Goal: Task Accomplishment & Management: Complete application form

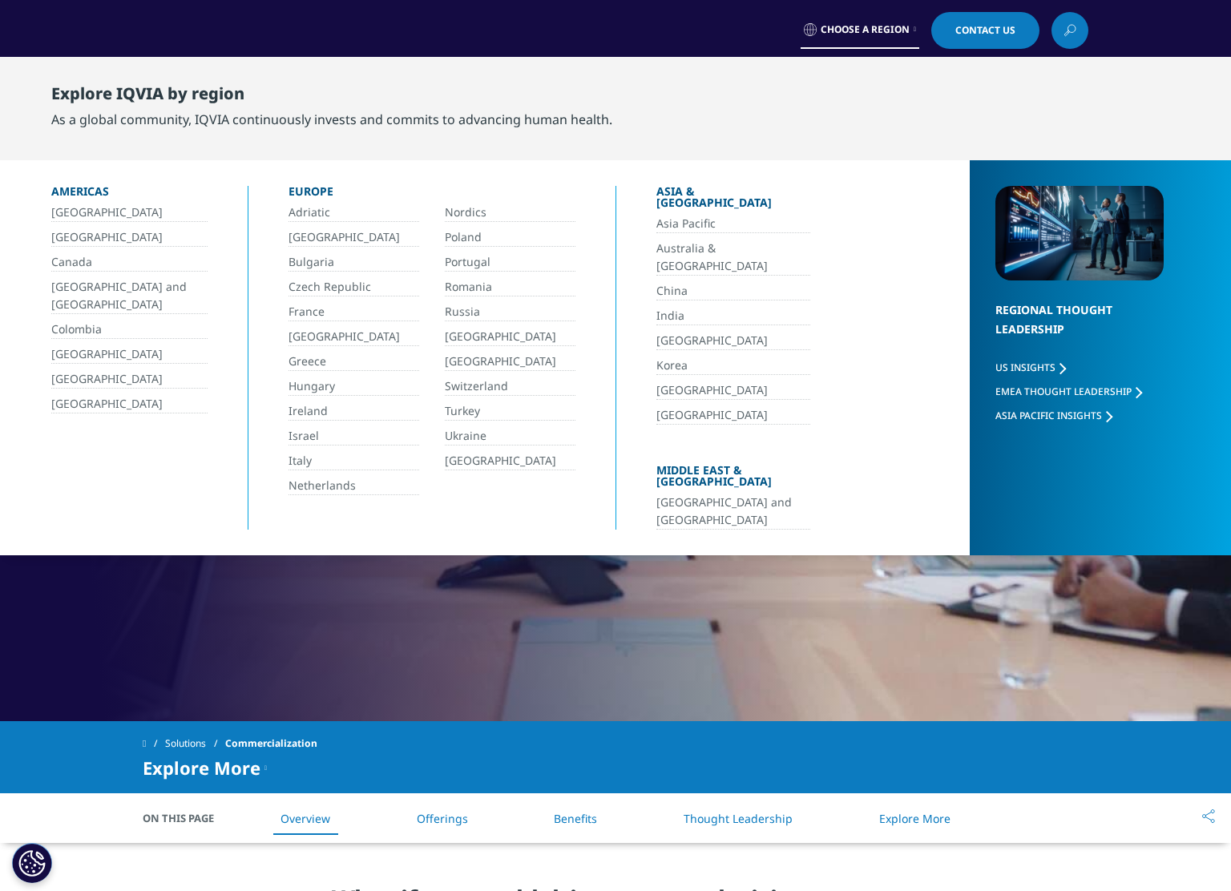
click at [308, 457] on link "Italy" at bounding box center [353, 461] width 131 height 18
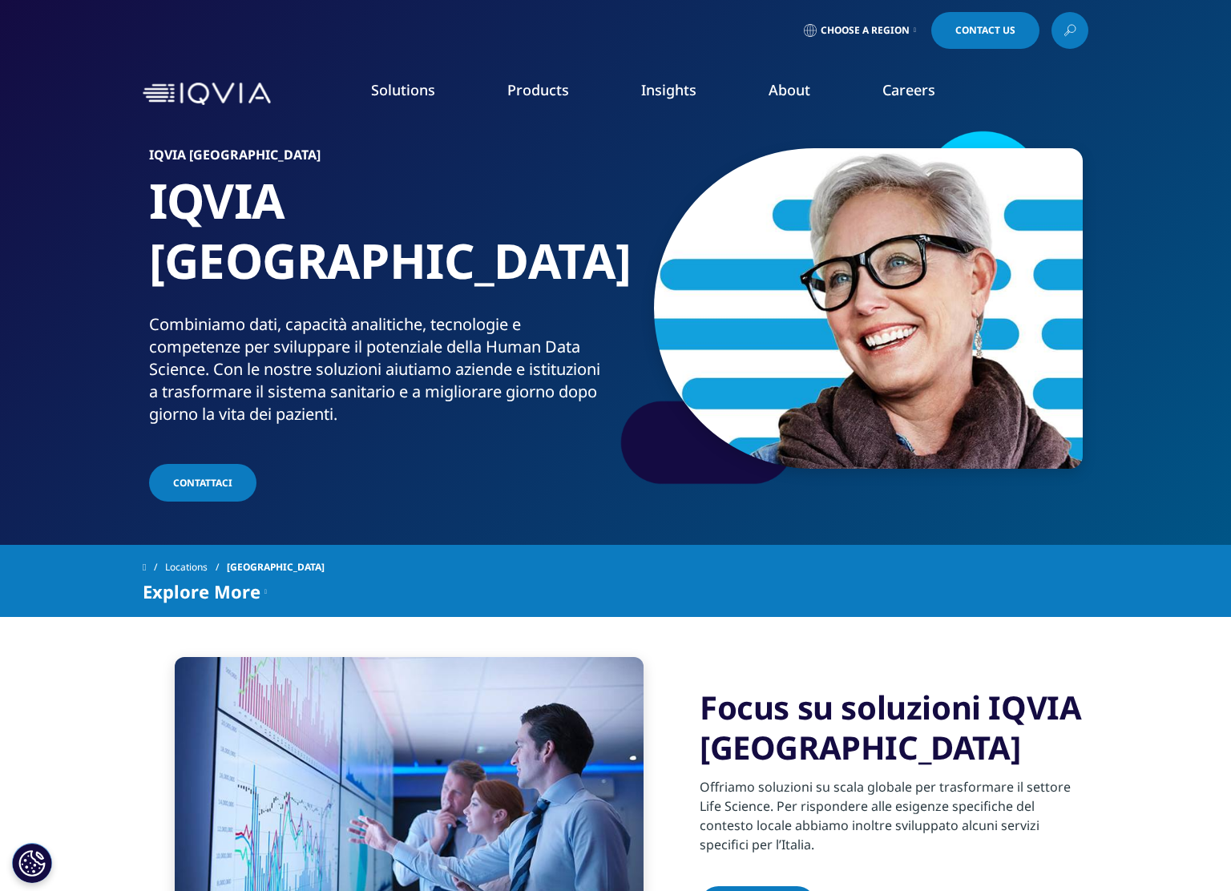
click at [226, 464] on link "Contattaci" at bounding box center [202, 483] width 107 height 38
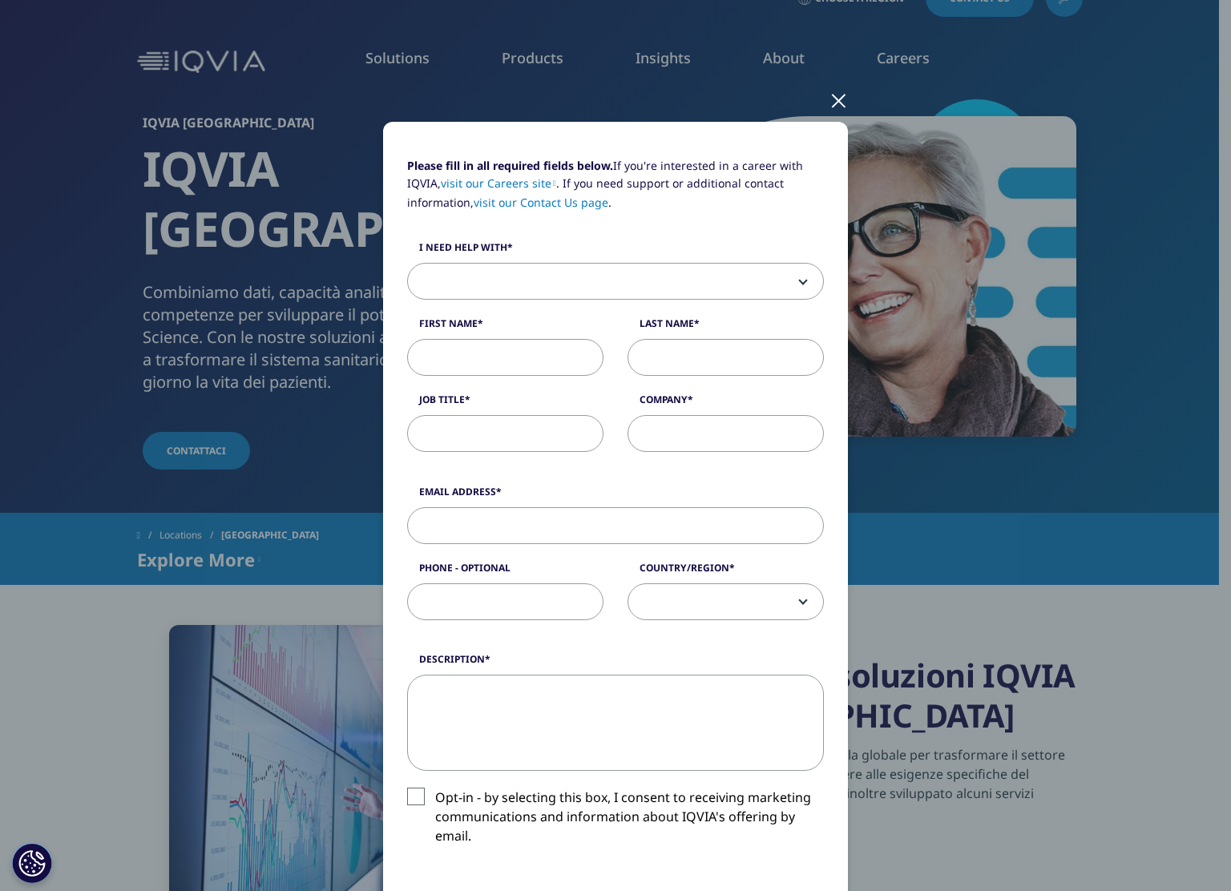
scroll to position [54, 0]
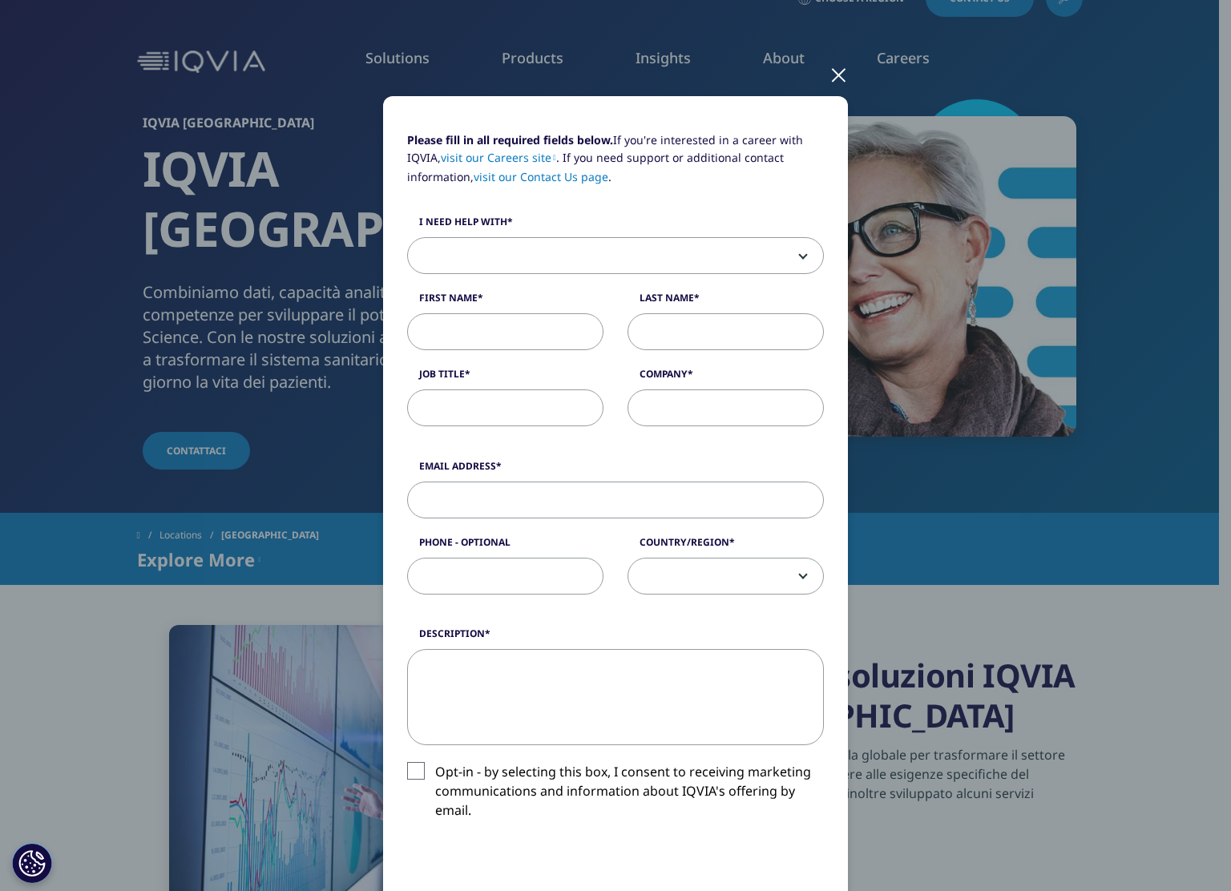
click at [836, 75] on div at bounding box center [838, 74] width 18 height 44
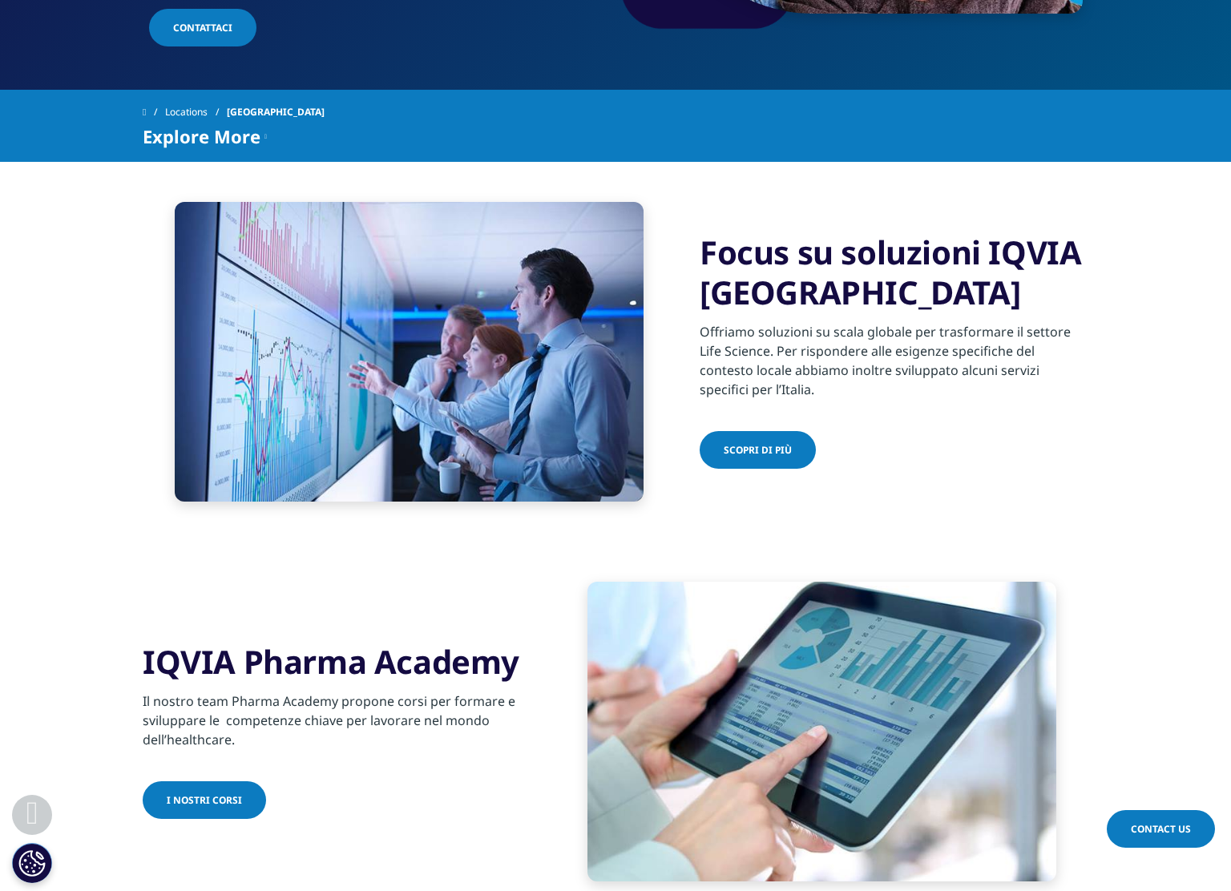
scroll to position [459, 0]
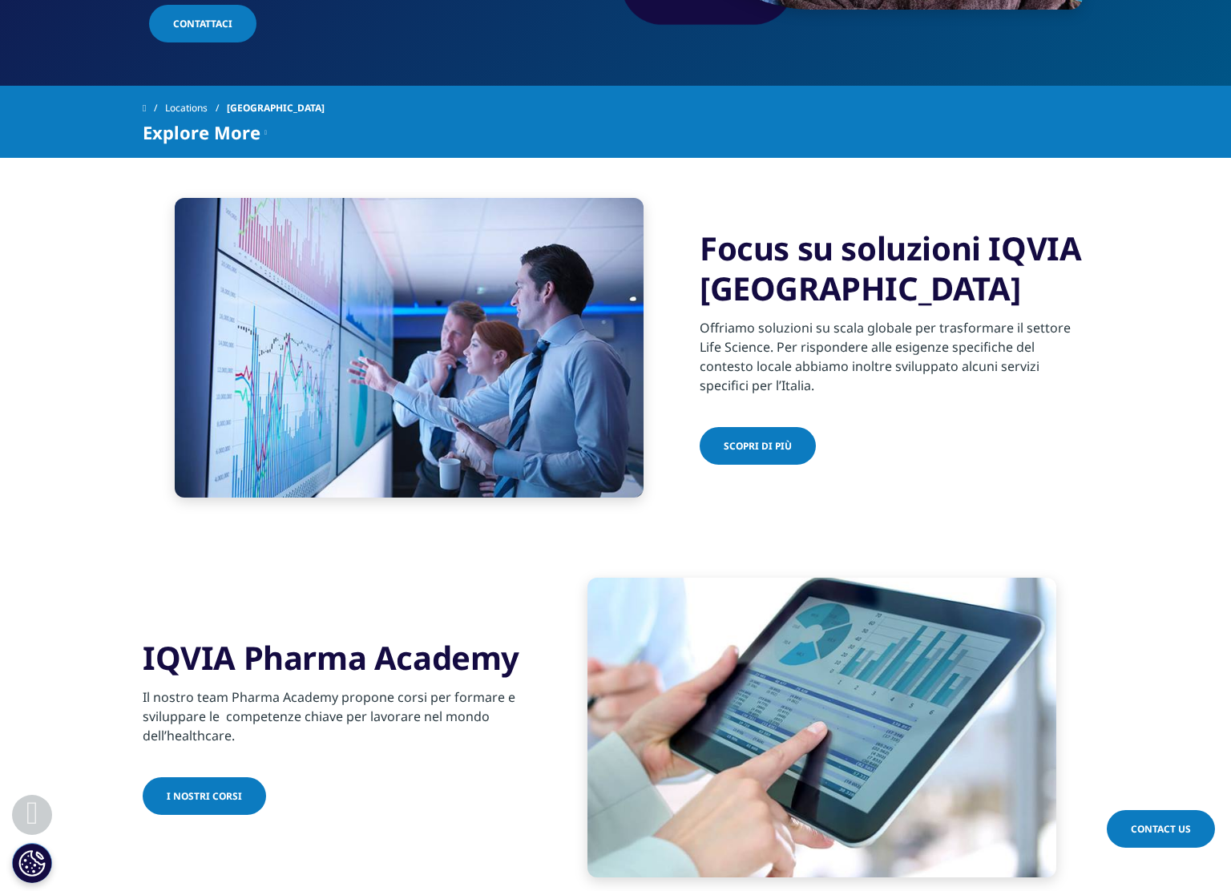
click at [752, 439] on span "Scopri di più" at bounding box center [758, 446] width 68 height 14
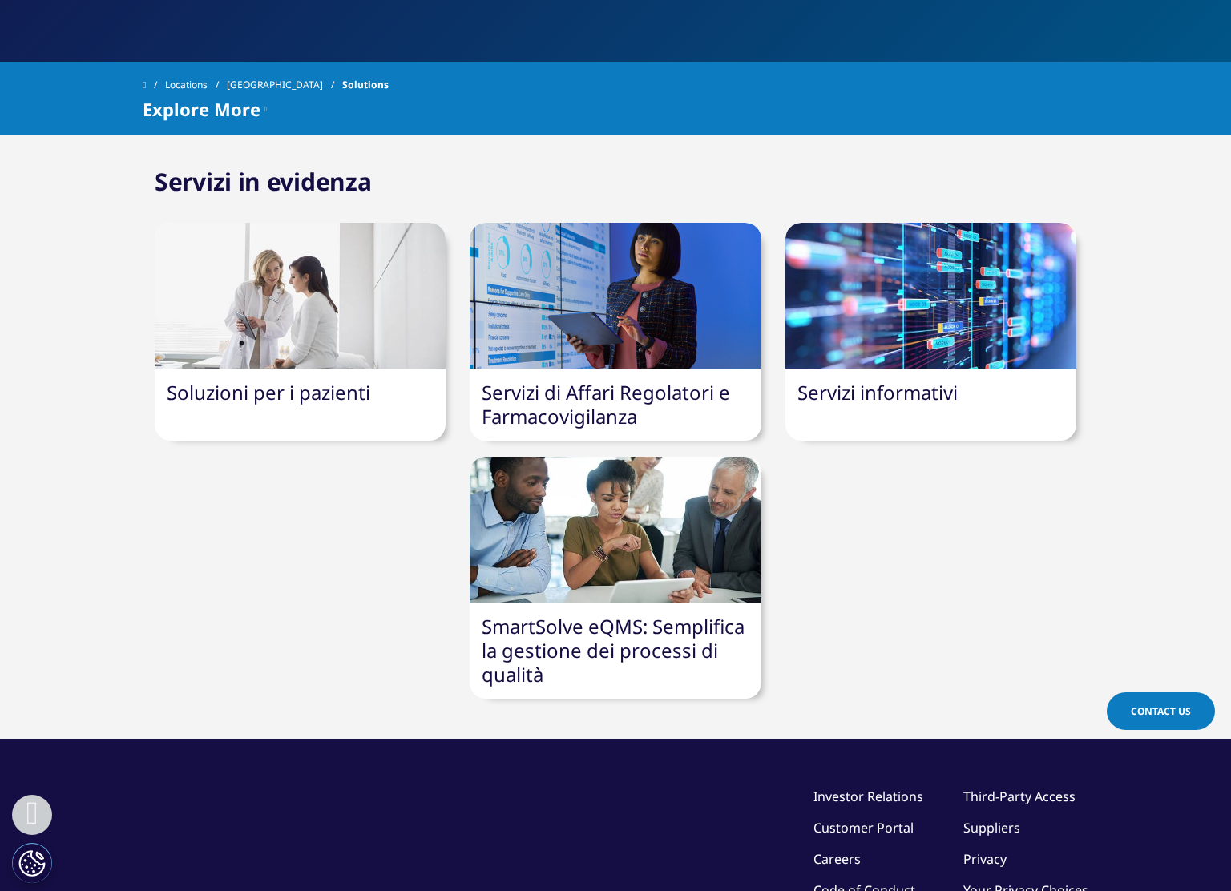
scroll to position [427, 0]
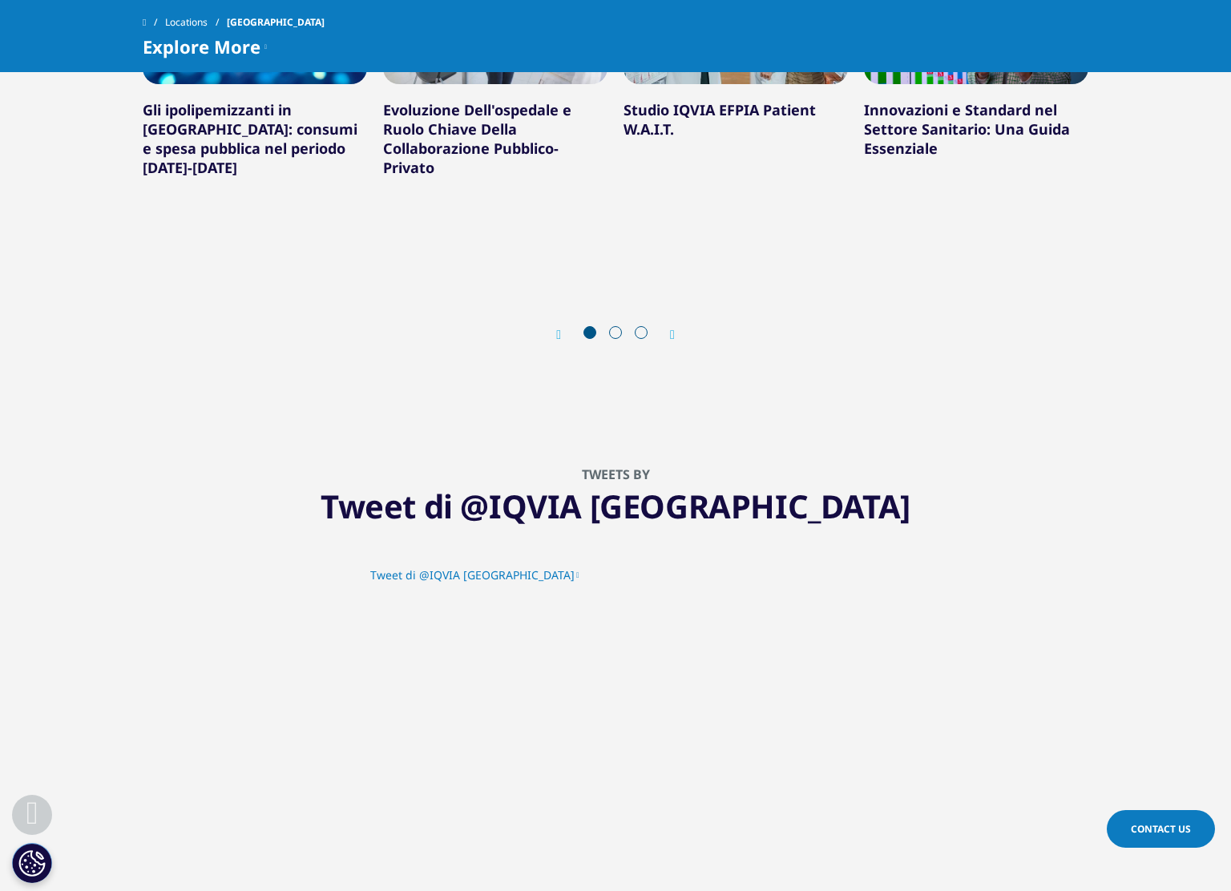
scroll to position [2596, 0]
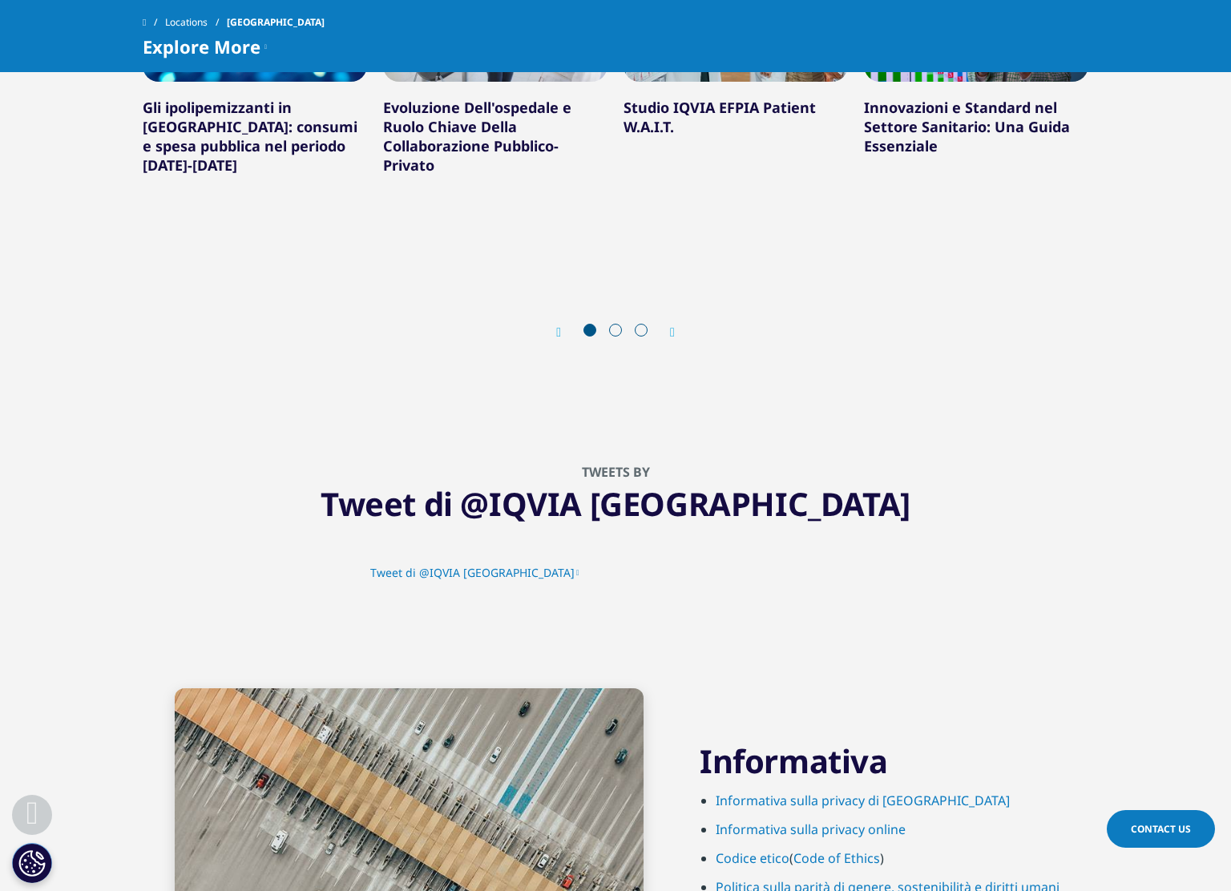
click at [1165, 829] on span "Contact Us" at bounding box center [1161, 829] width 60 height 14
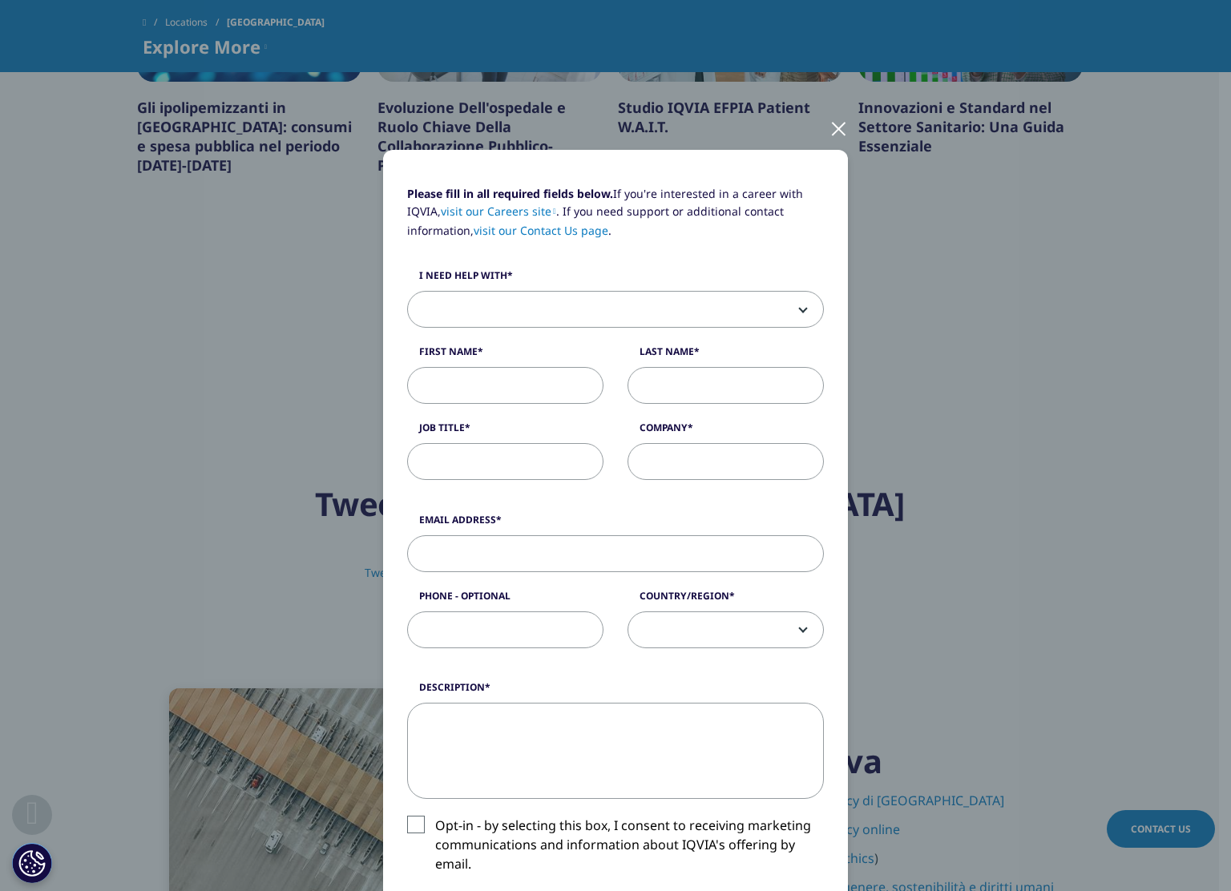
click at [782, 301] on span at bounding box center [615, 310] width 415 height 37
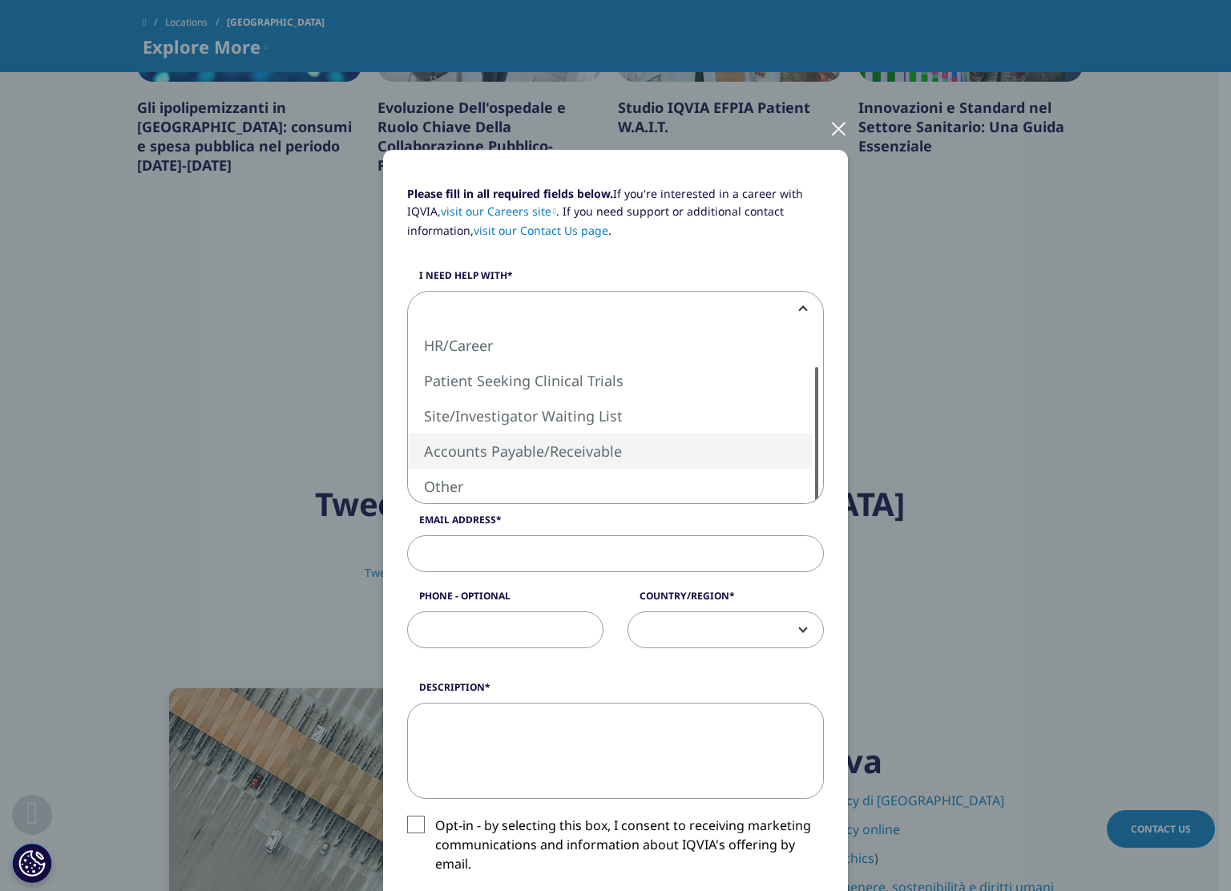
click at [800, 460] on div "Sales HR/Career Patient Seeking Clinical Trials Site/Investigator Waiting List …" at bounding box center [615, 415] width 415 height 176
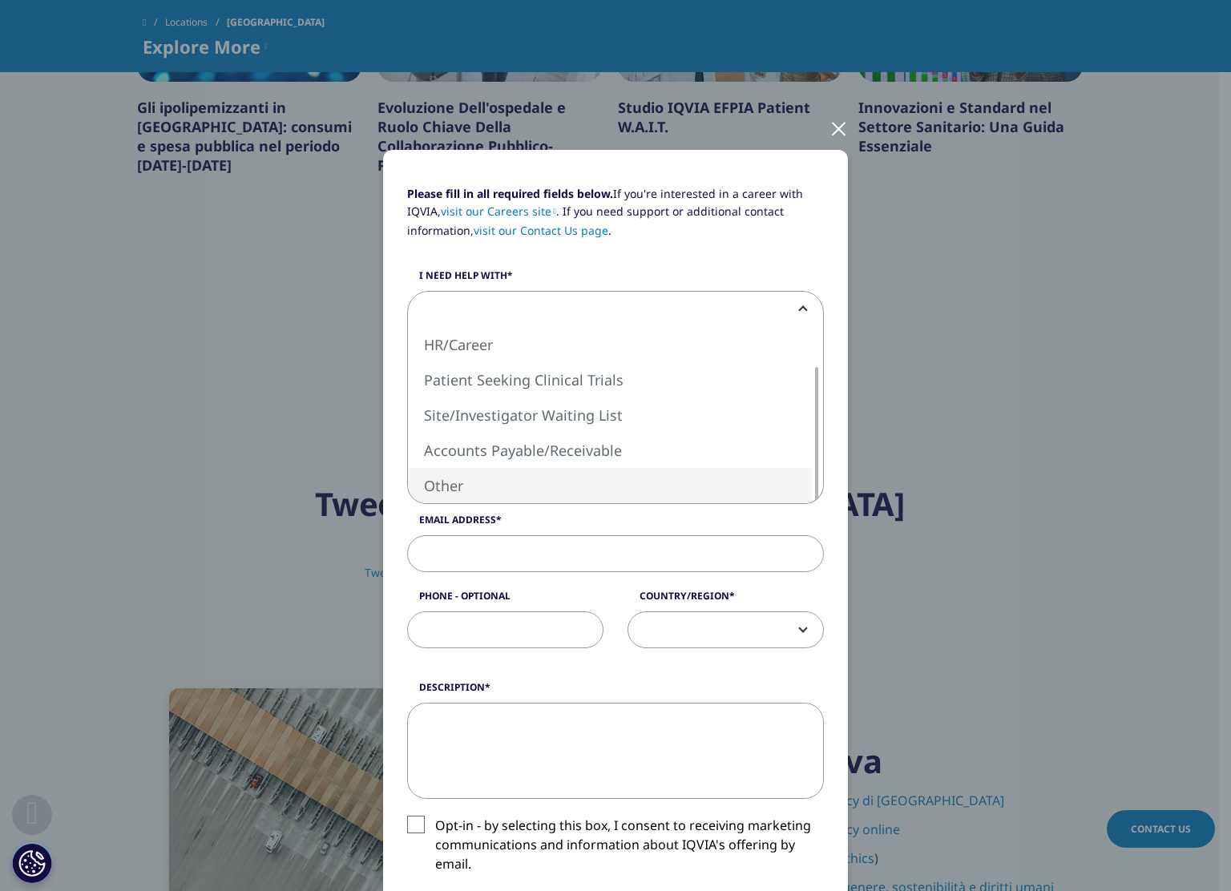
select select "Other"
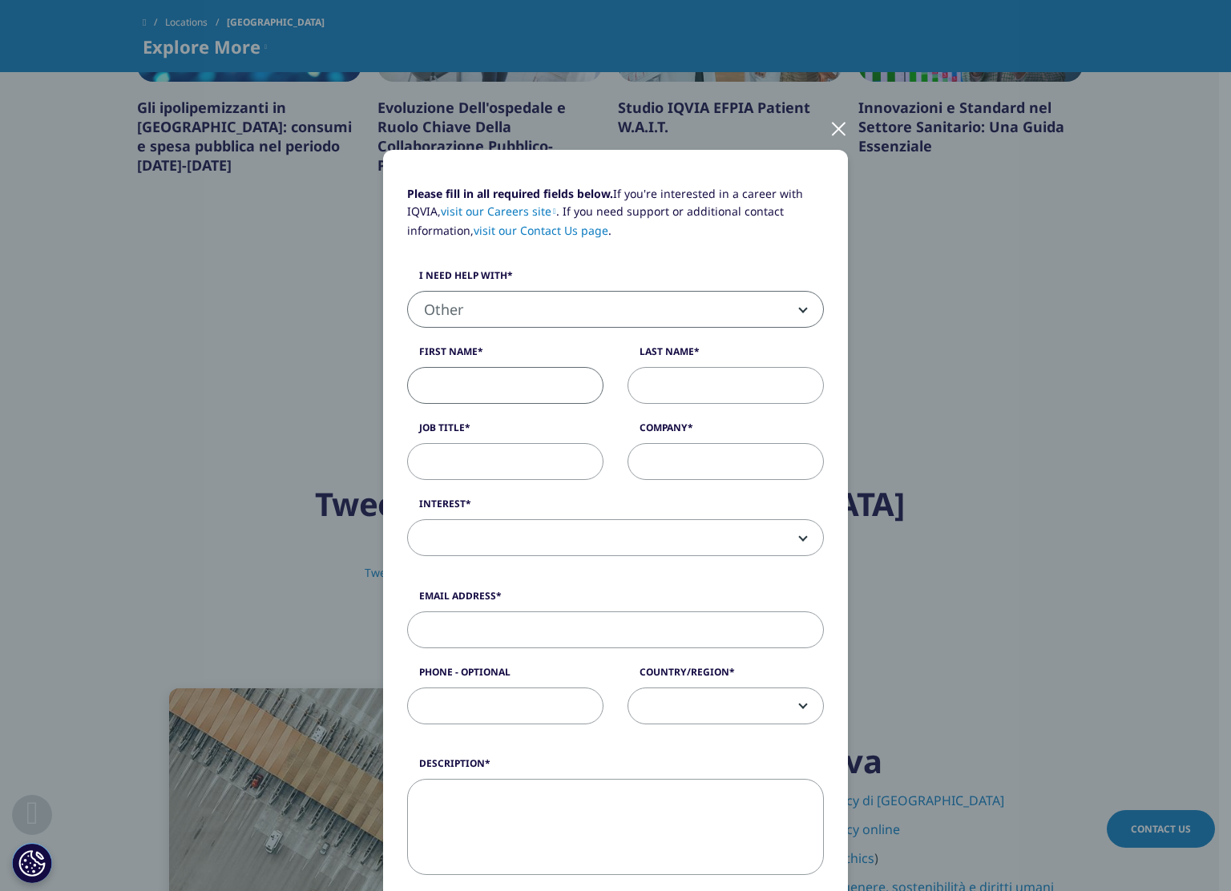
click at [528, 384] on input "First Name" at bounding box center [505, 385] width 196 height 37
type input "[PERSON_NAME]"
type input "Casetto"
type input "DEVELOPER"
type input "SHOWREEL srl"
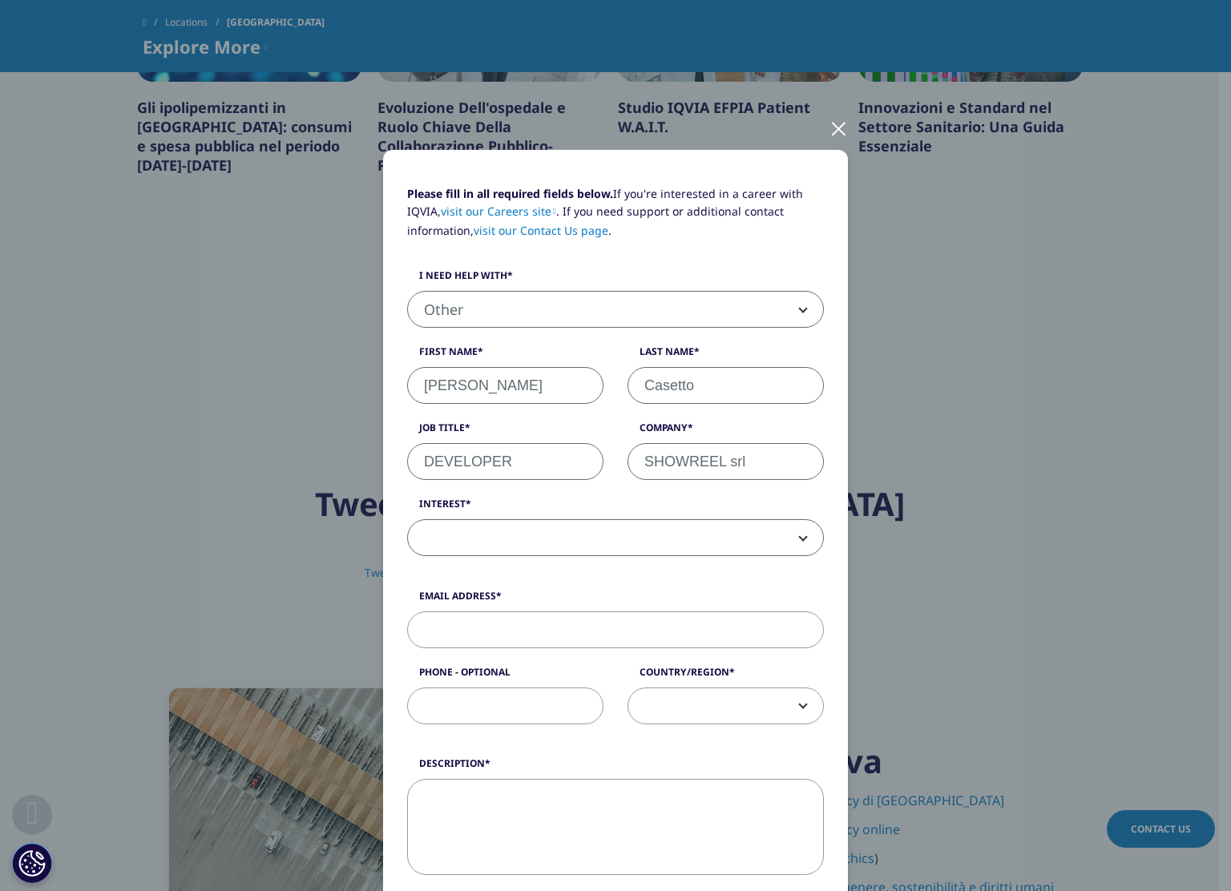
click at [694, 527] on span at bounding box center [615, 538] width 415 height 37
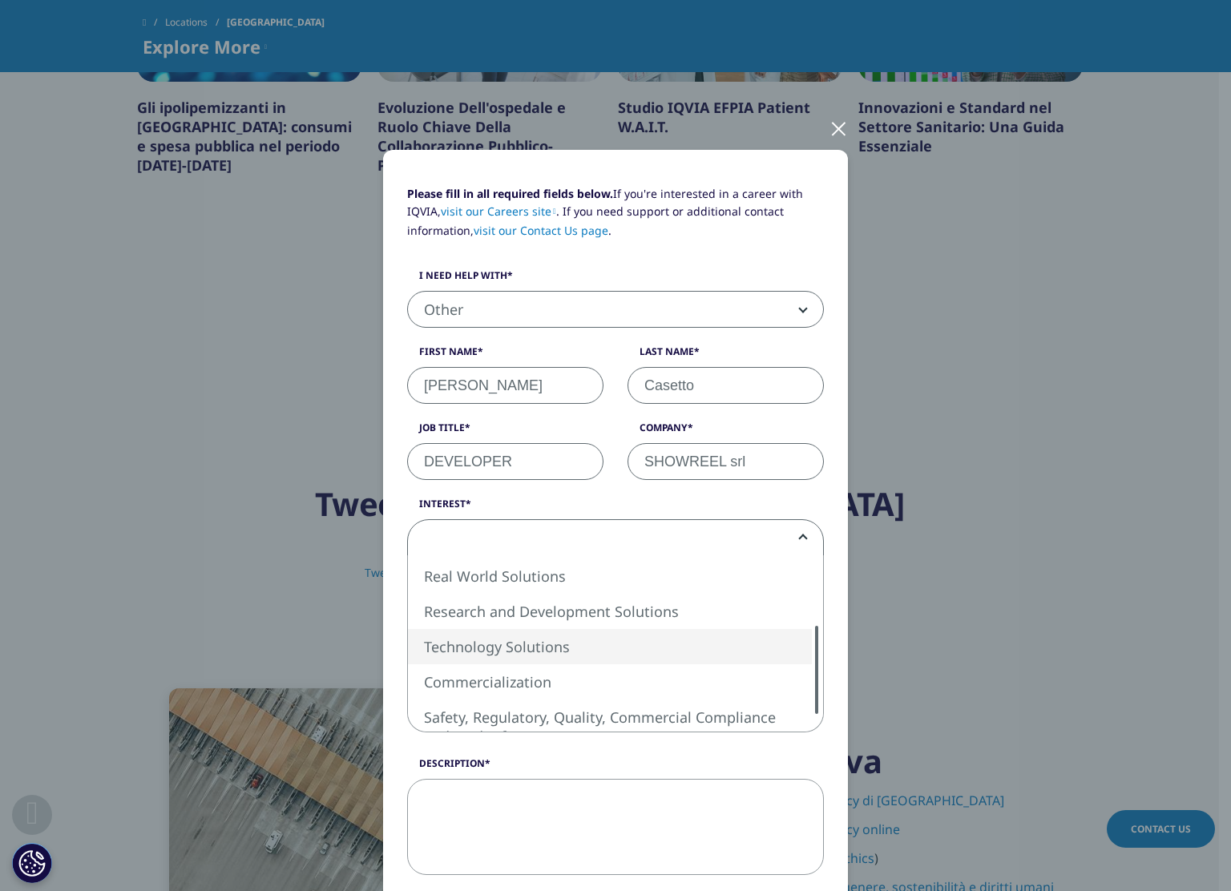
click at [766, 662] on div "Analytics Solutions Global Services (consulting/outsourcing) Contract Sales and…" at bounding box center [615, 643] width 415 height 176
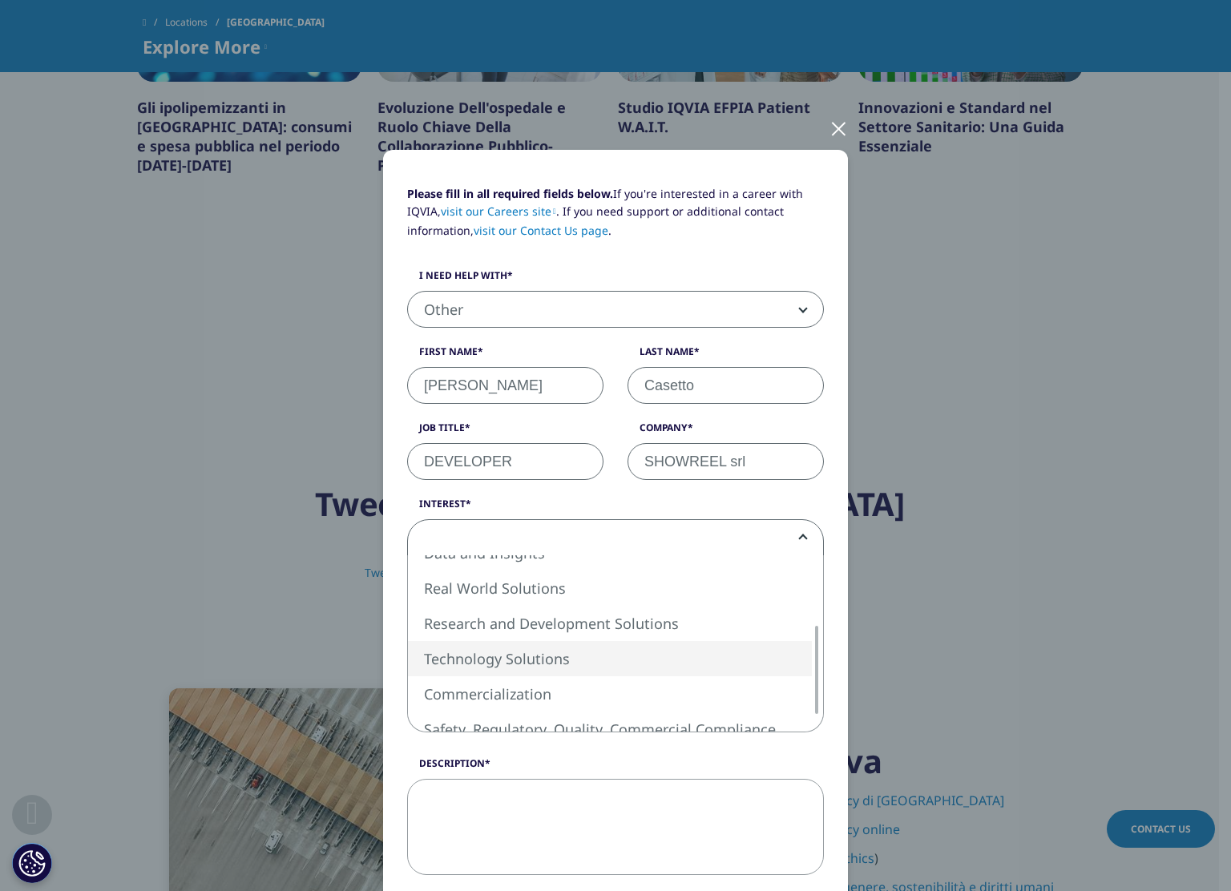
select select "Technology Solutions"
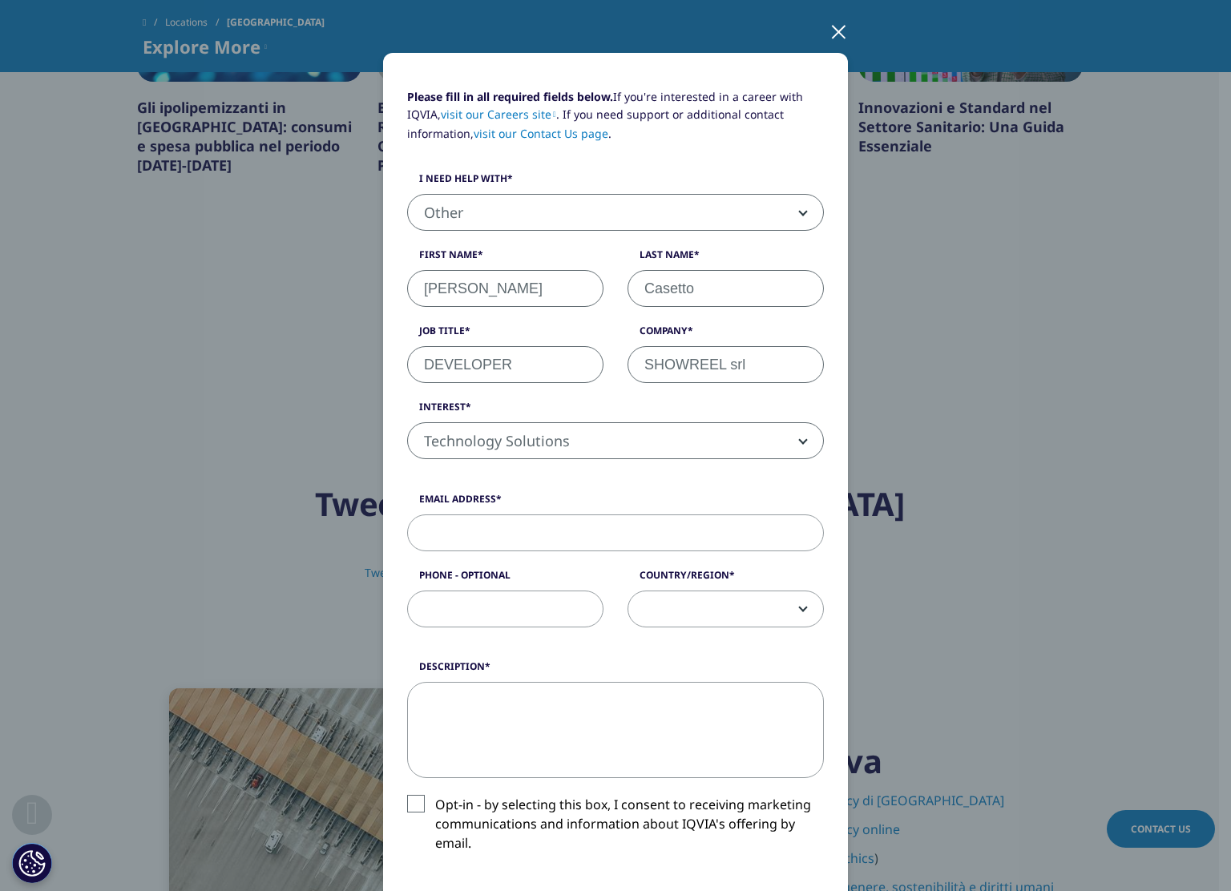
scroll to position [107, 0]
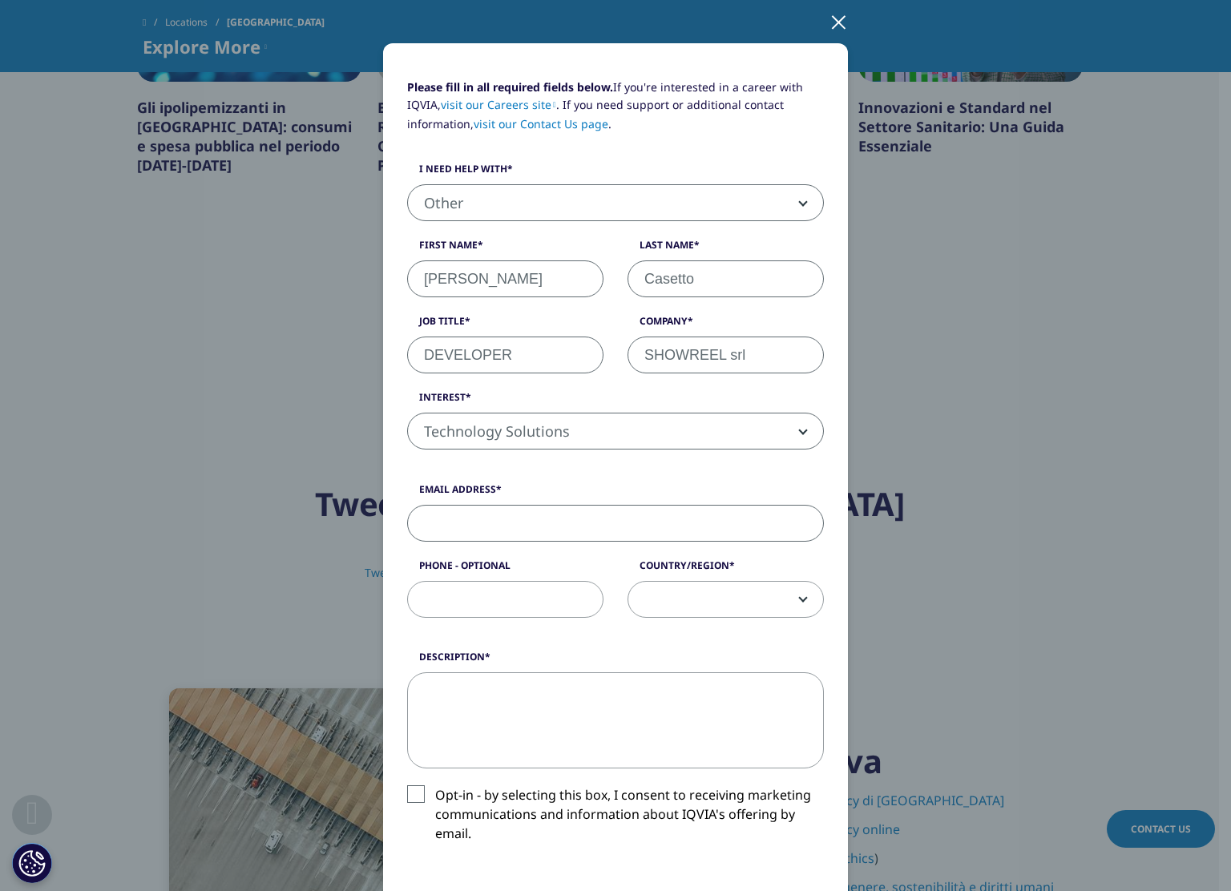
click at [716, 520] on input "Email Address" at bounding box center [615, 523] width 417 height 37
type input "w@[DOMAIN_NAME]"
click at [766, 601] on span at bounding box center [725, 600] width 195 height 37
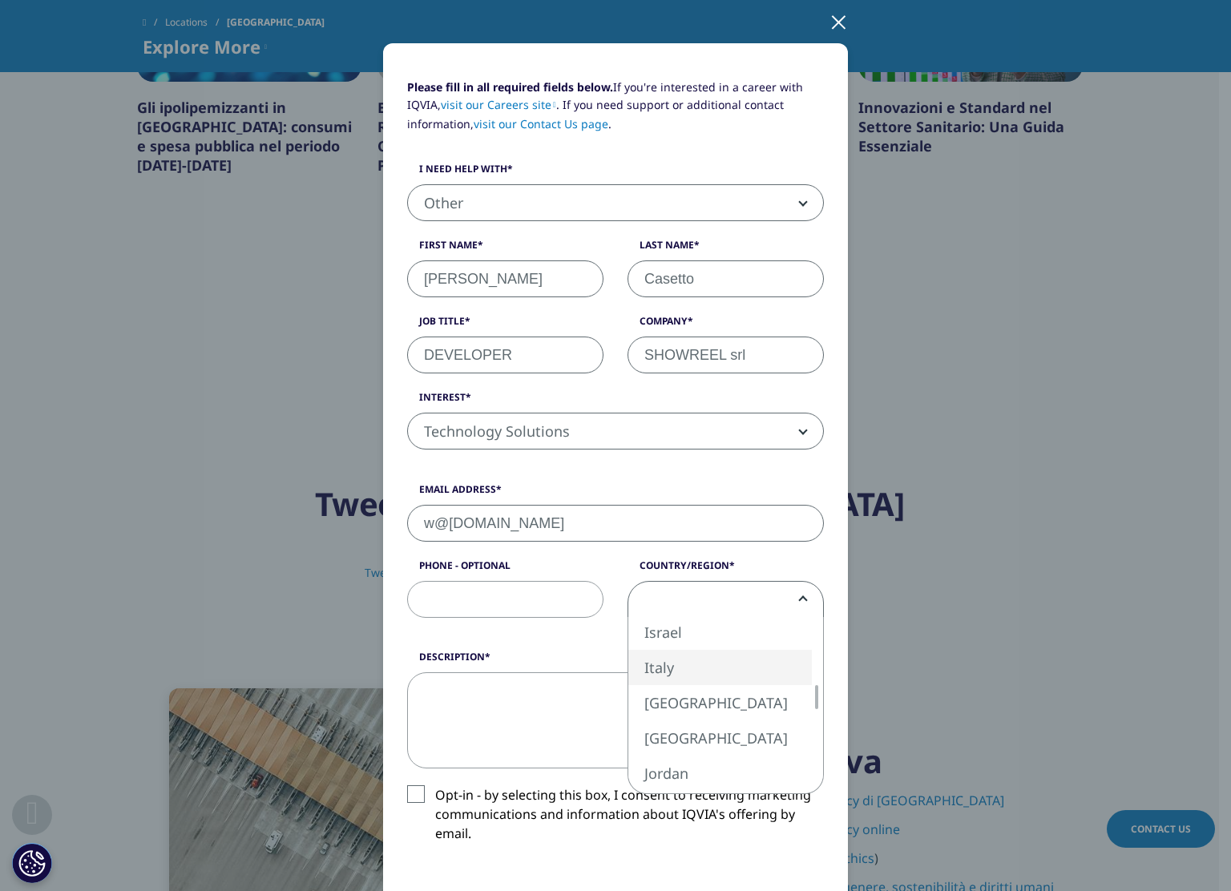
select select "Italy"
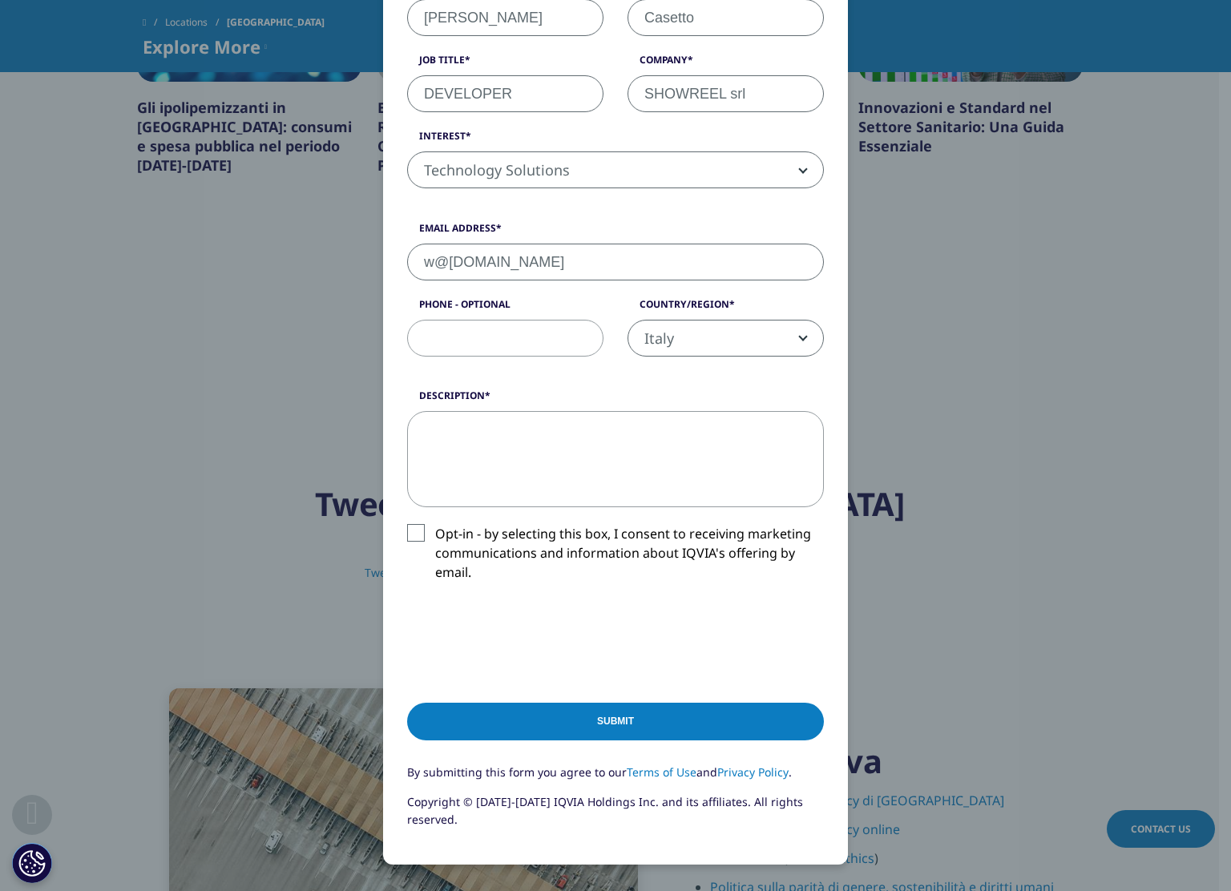
scroll to position [374, 0]
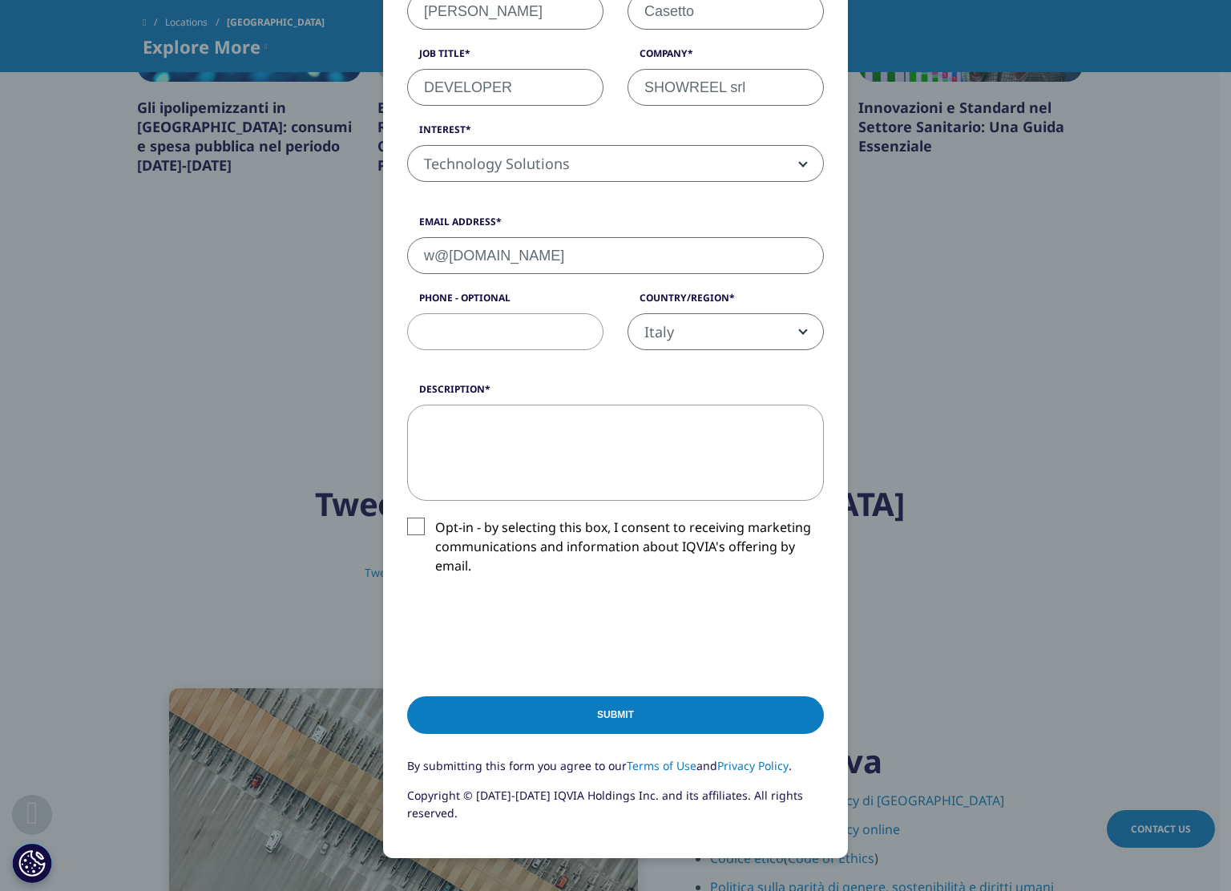
click at [407, 522] on label "Opt-in - by selecting this box, I consent to receiving marketing communications…" at bounding box center [615, 551] width 417 height 67
click at [435, 518] on input "Opt-in - by selecting this box, I consent to receiving marketing communications…" at bounding box center [435, 518] width 0 height 0
click at [486, 438] on textarea "Description" at bounding box center [615, 453] width 417 height 96
paste textarea "Dear IQVIA Team, I am writing on behalf of SHOWREEL srl, a communications agenc…"
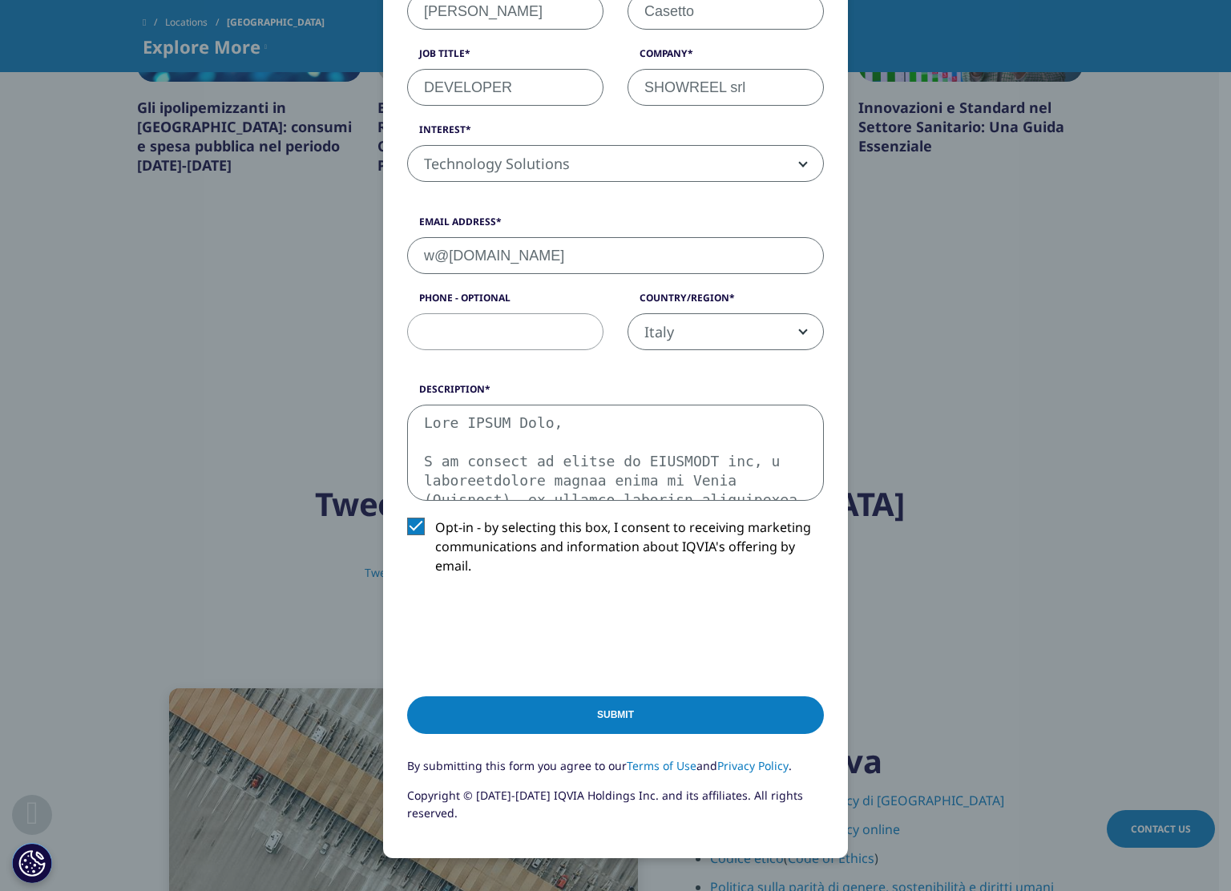
scroll to position [664, 0]
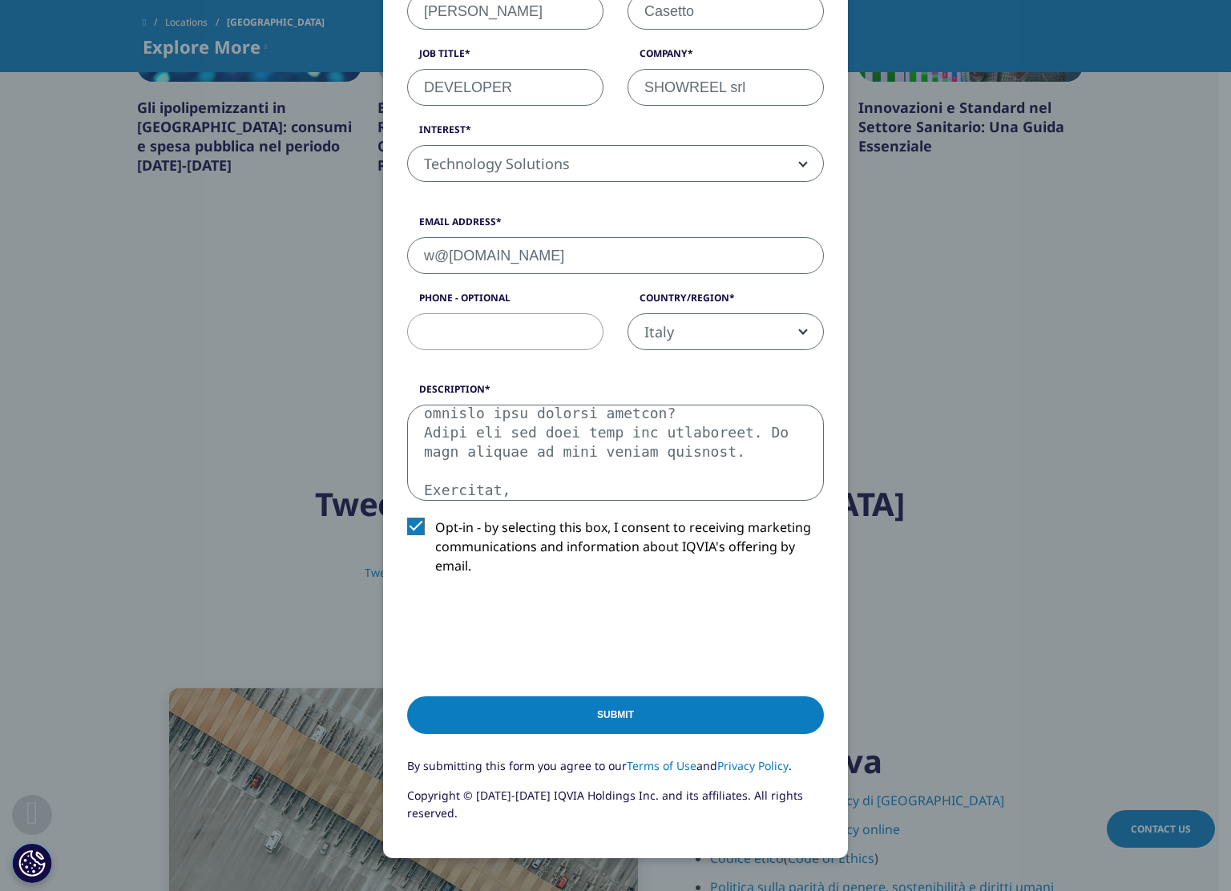
type textarea "Dear IQVIA Team, I am writing on behalf of SHOWREEL srl, a communications agenc…"
click at [685, 720] on input "Submit" at bounding box center [615, 715] width 417 height 38
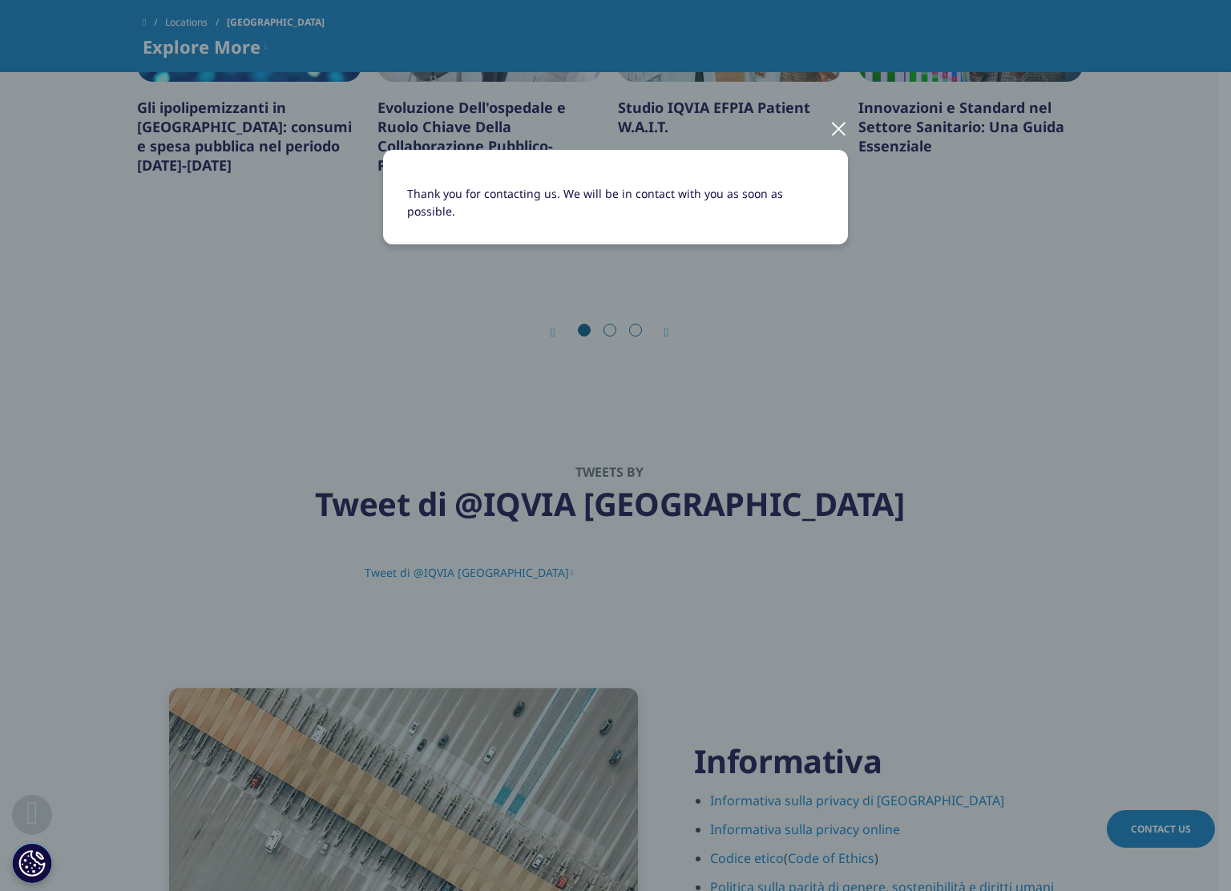
scroll to position [0, 0]
click at [840, 127] on div at bounding box center [838, 128] width 18 height 44
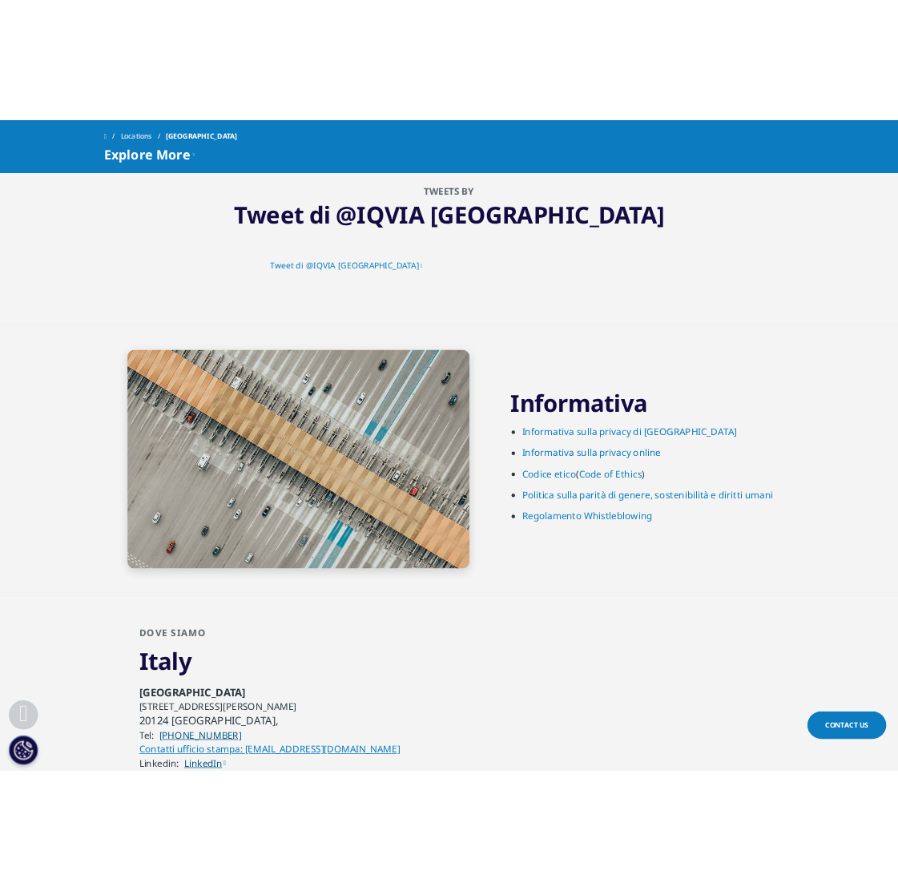
scroll to position [2958, 0]
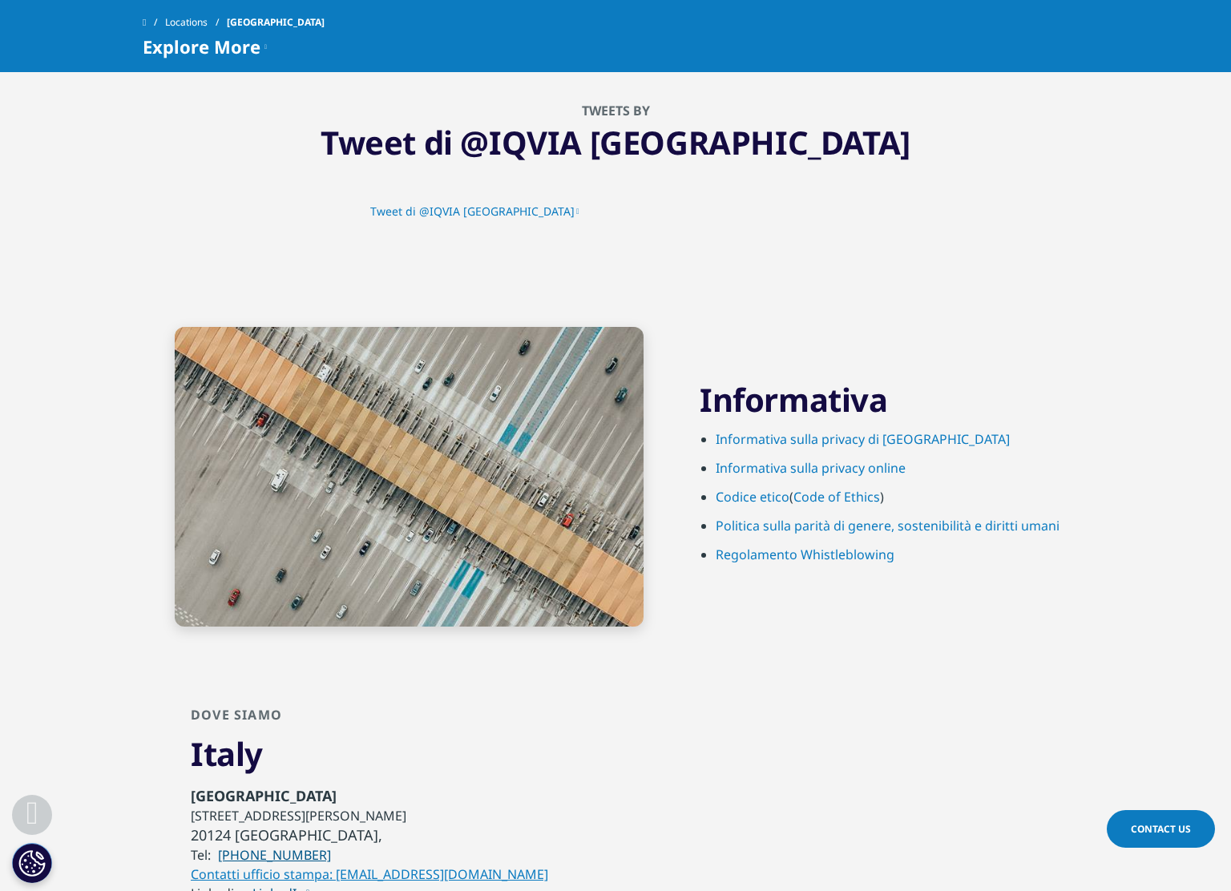
click at [30, 309] on section "Informativa Informativa sulla privacy di IQVIA Informativa sulla privacy online…" at bounding box center [615, 477] width 1231 height 380
drag, startPoint x: 944, startPoint y: 278, endPoint x: 1035, endPoint y: 269, distance: 91.8
click at [946, 287] on div "Informativa Informativa sulla privacy di IQVIA Informativa sulla privacy online…" at bounding box center [616, 477] width 946 height 380
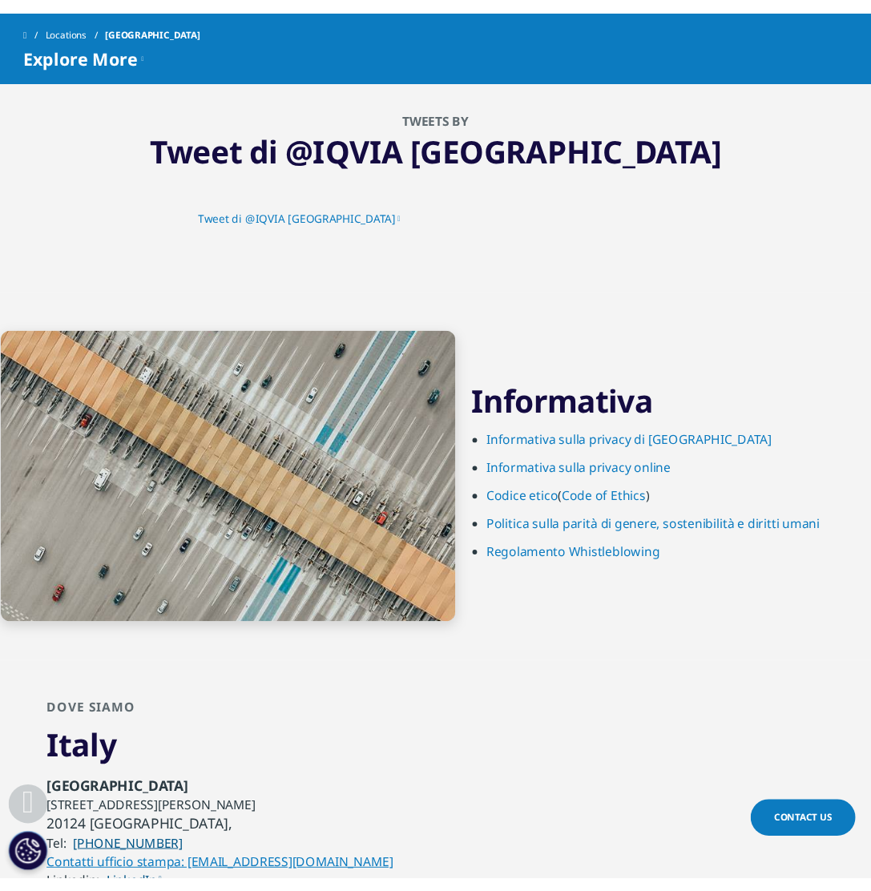
scroll to position [2971, 0]
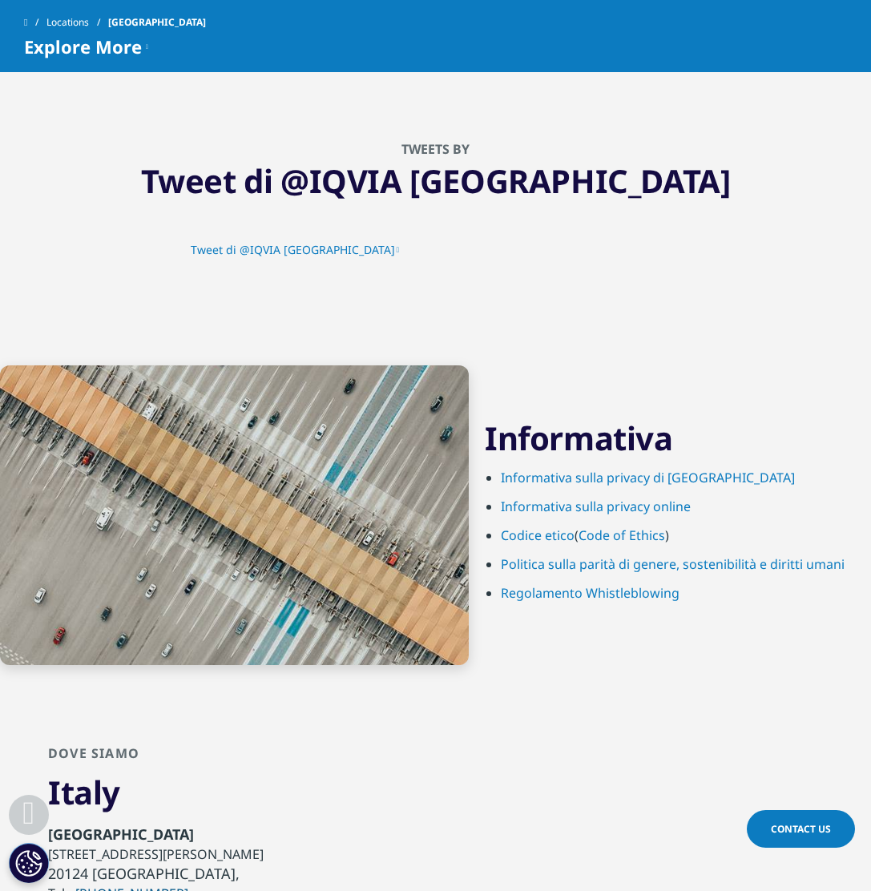
click at [35, 255] on section "Tweets by Tweet di @IQVIA [GEOGRAPHIC_DATA] Tweet di @IQVIA [GEOGRAPHIC_DATA]" at bounding box center [435, 199] width 871 height 252
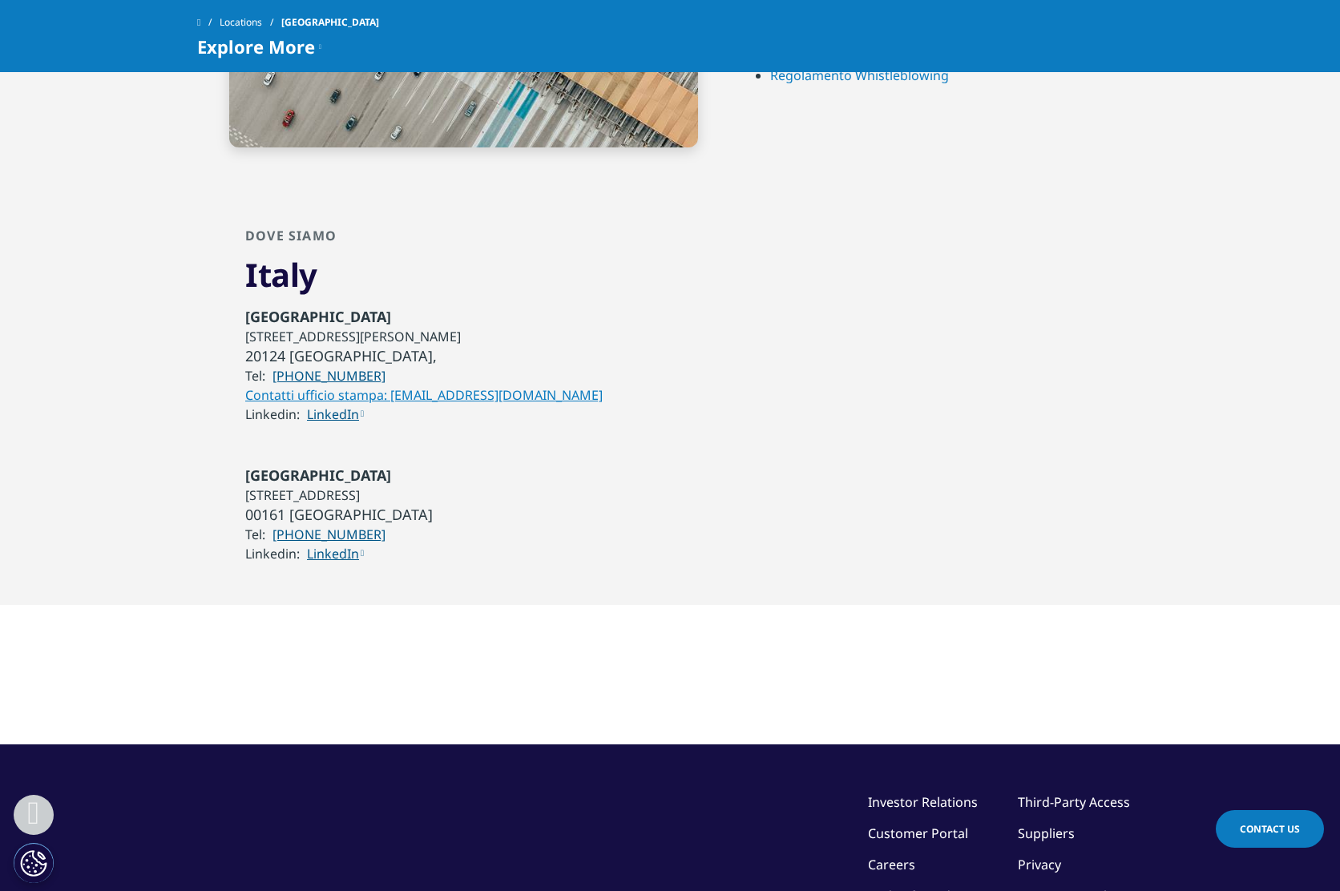
scroll to position [3492, 0]
